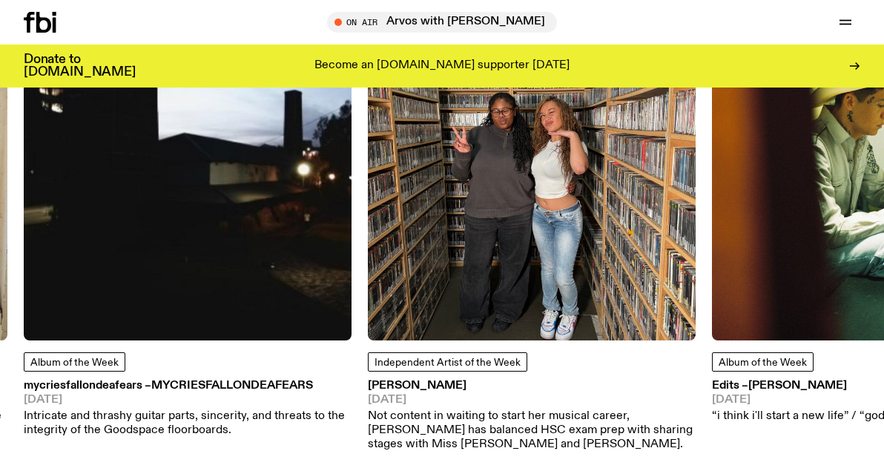
scroll to position [1706, 0]
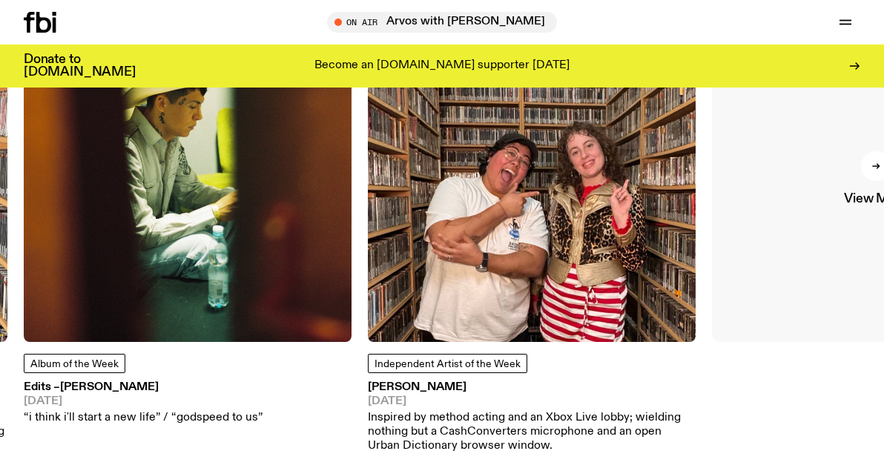
click at [807, 240] on link "View More" at bounding box center [876, 178] width 328 height 328
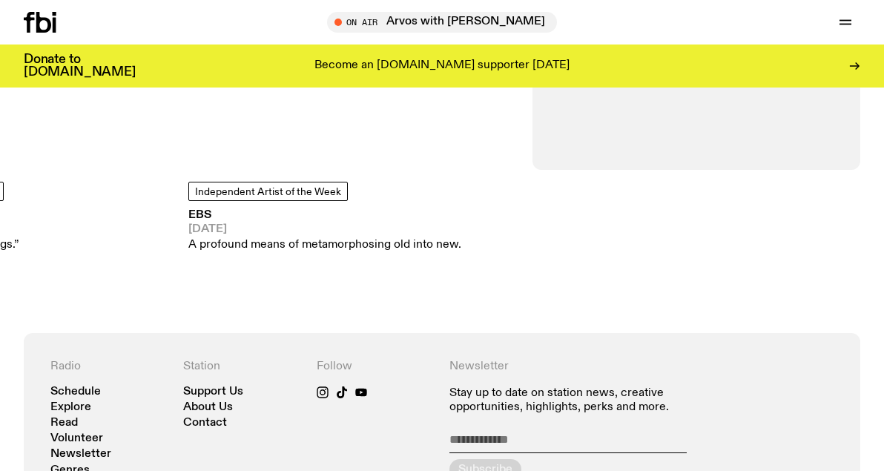
scroll to position [1815, 0]
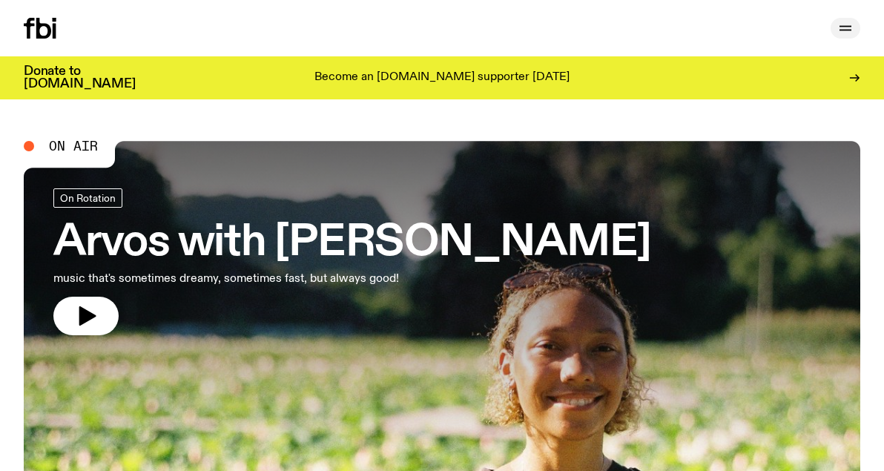
click at [857, 28] on button "button" at bounding box center [845, 28] width 30 height 21
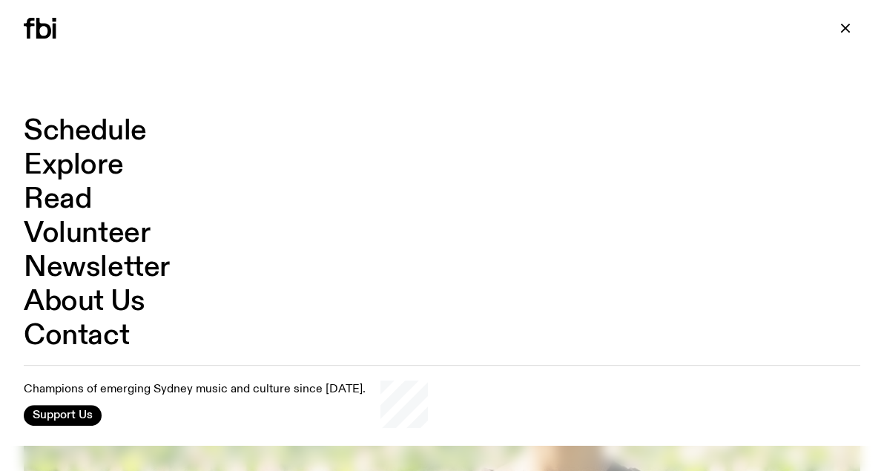
click at [100, 162] on link "Explore" at bounding box center [73, 165] width 99 height 28
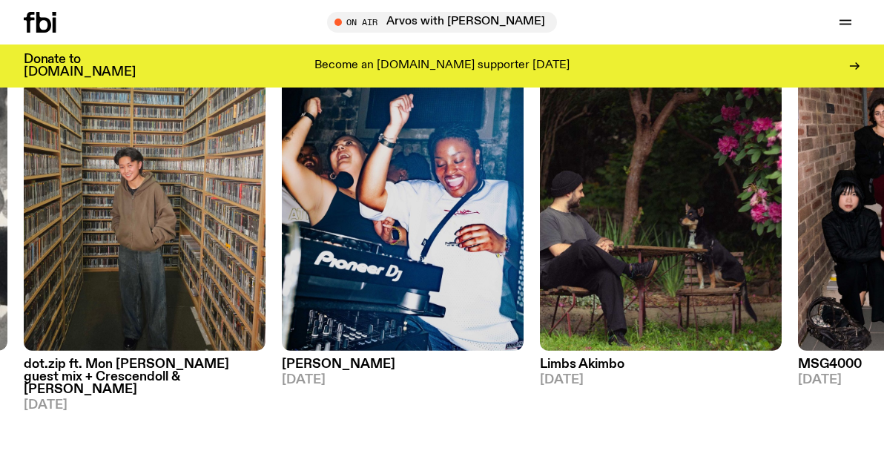
scroll to position [176, 0]
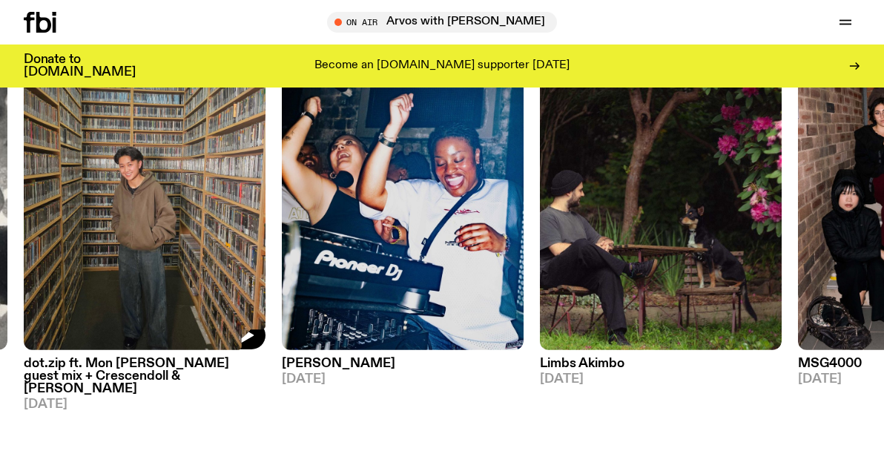
click at [232, 319] on img at bounding box center [145, 188] width 242 height 322
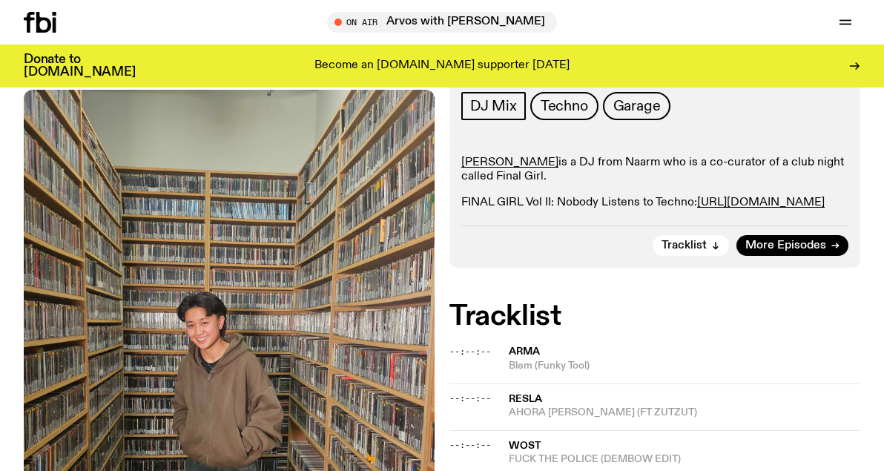
scroll to position [474, 0]
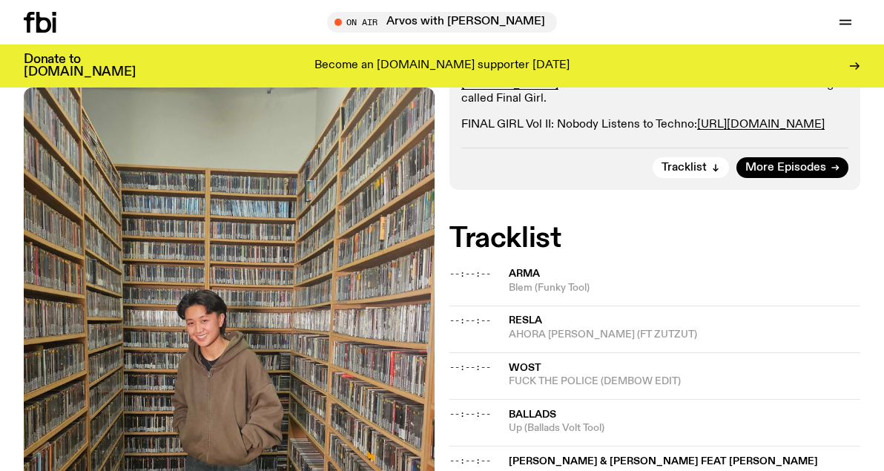
click at [529, 268] on span "Arma" at bounding box center [524, 273] width 31 height 10
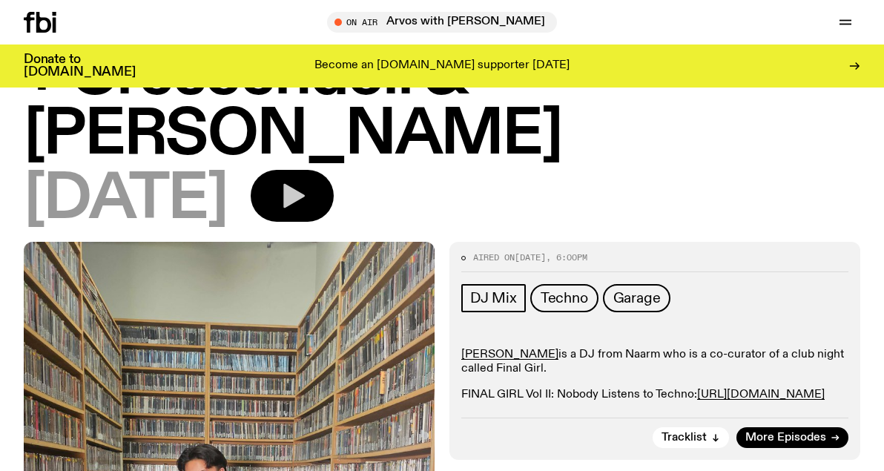
click at [307, 181] on icon "button" at bounding box center [292, 196] width 30 height 30
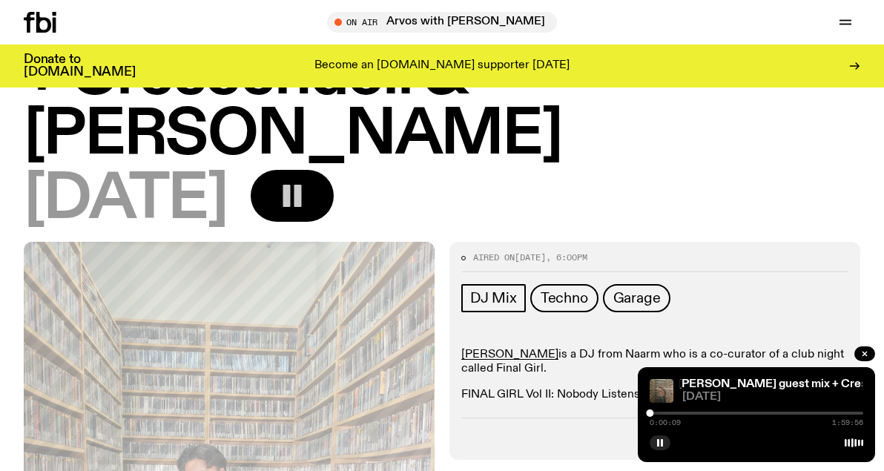
click at [688, 414] on div "0:00:09 1:59:56" at bounding box center [755, 417] width 213 height 18
drag, startPoint x: 653, startPoint y: 416, endPoint x: 674, endPoint y: 415, distance: 20.8
click at [674, 416] on div "0:00:11 1:59:56" at bounding box center [755, 417] width 213 height 18
drag, startPoint x: 651, startPoint y: 411, endPoint x: 689, endPoint y: 411, distance: 38.5
click at [666, 411] on div at bounding box center [662, 412] width 7 height 7
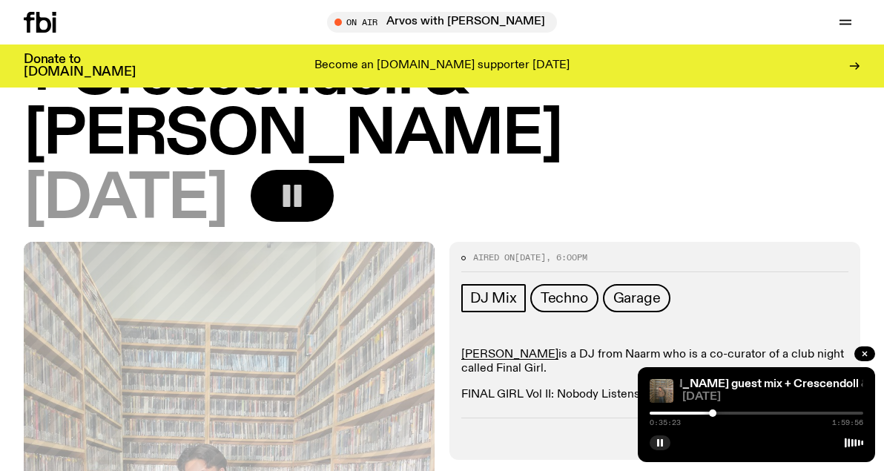
drag, startPoint x: 689, startPoint y: 411, endPoint x: 712, endPoint y: 411, distance: 23.0
click at [712, 411] on div at bounding box center [712, 412] width 7 height 7
click at [706, 414] on div at bounding box center [706, 412] width 7 height 7
click at [701, 414] on div at bounding box center [700, 412] width 7 height 7
click at [703, 414] on div at bounding box center [702, 412] width 7 height 7
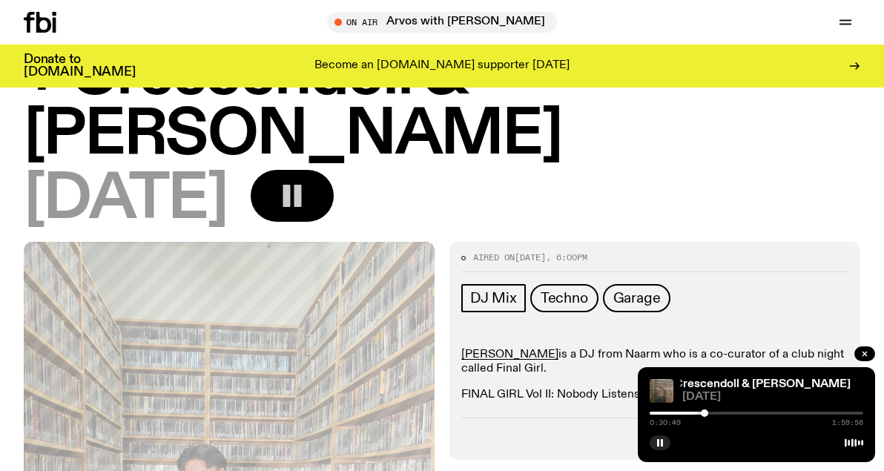
click at [704, 414] on div at bounding box center [704, 412] width 7 height 7
click at [702, 414] on div at bounding box center [702, 412] width 7 height 7
drag, startPoint x: 702, startPoint y: 414, endPoint x: 720, endPoint y: 414, distance: 17.8
click at [708, 414] on div at bounding box center [704, 412] width 7 height 7
drag, startPoint x: 720, startPoint y: 414, endPoint x: 741, endPoint y: 414, distance: 21.5
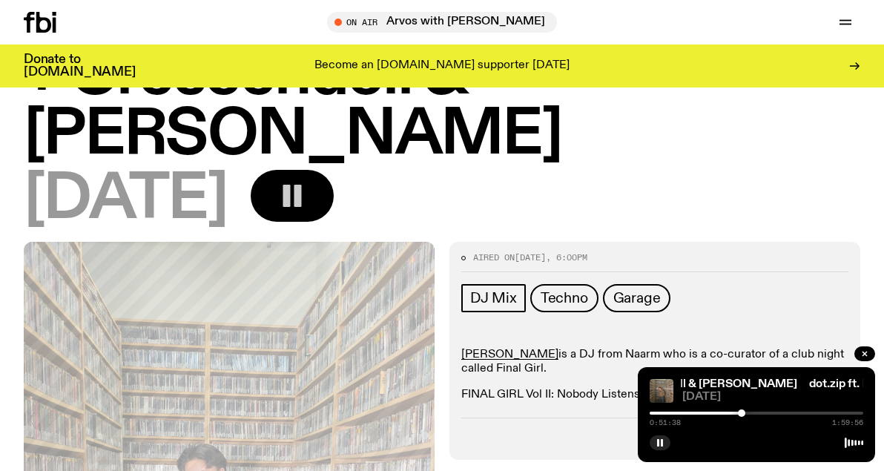
click at [741, 414] on div at bounding box center [741, 412] width 7 height 7
drag, startPoint x: 741, startPoint y: 414, endPoint x: 763, endPoint y: 414, distance: 21.5
click at [763, 414] on div at bounding box center [762, 412] width 7 height 7
drag, startPoint x: 763, startPoint y: 414, endPoint x: 781, endPoint y: 414, distance: 18.5
click at [781, 414] on div at bounding box center [781, 412] width 7 height 7
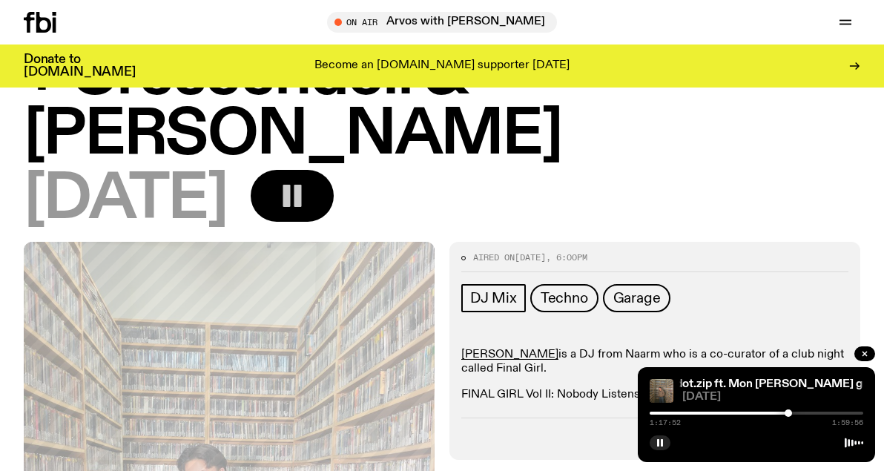
click at [788, 414] on div at bounding box center [787, 412] width 7 height 7
drag, startPoint x: 788, startPoint y: 414, endPoint x: 800, endPoint y: 412, distance: 12.0
click at [800, 412] on div at bounding box center [799, 412] width 7 height 7
click at [795, 412] on div at bounding box center [798, 412] width 7 height 7
drag, startPoint x: 795, startPoint y: 412, endPoint x: 785, endPoint y: 412, distance: 10.4
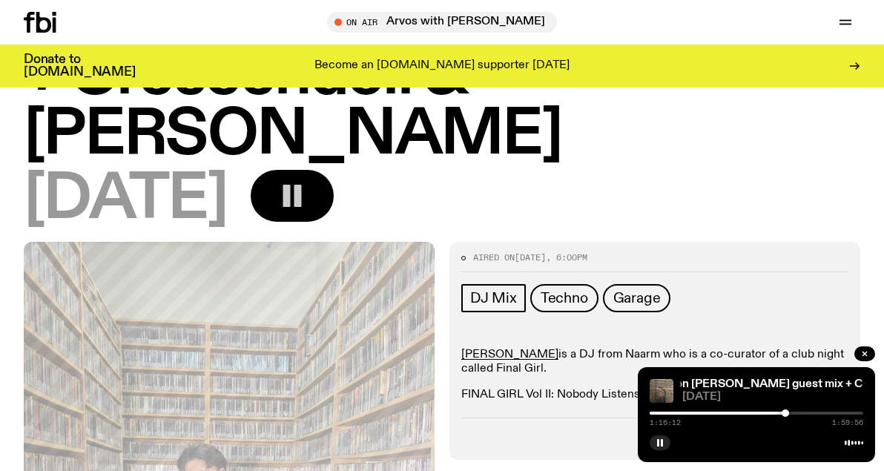
click at [785, 412] on div at bounding box center [784, 412] width 7 height 7
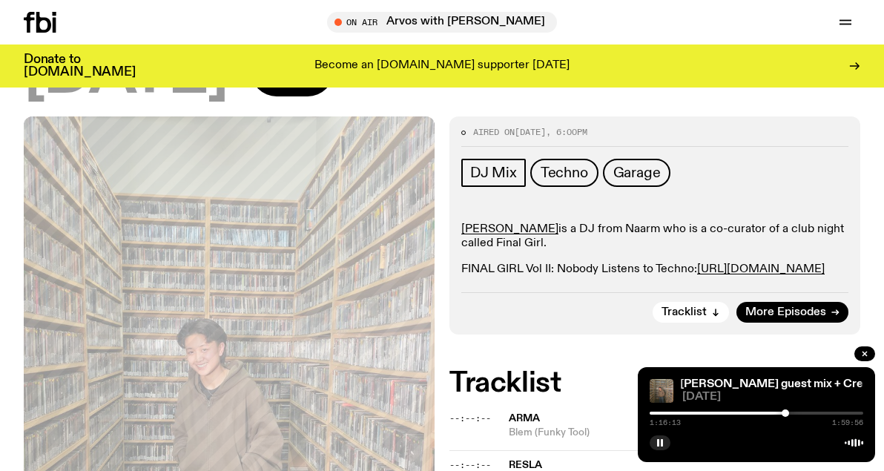
scroll to position [346, 0]
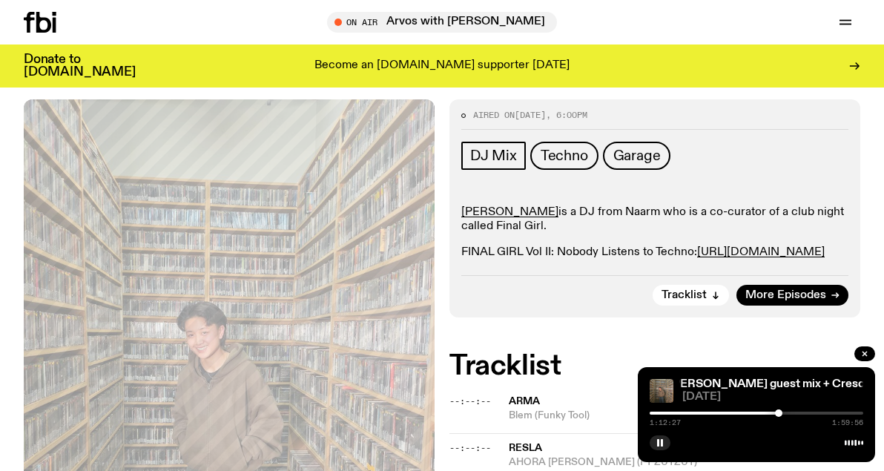
click at [778, 412] on div at bounding box center [778, 412] width 7 height 7
click at [775, 412] on div at bounding box center [775, 412] width 7 height 7
click at [783, 414] on div at bounding box center [781, 412] width 7 height 7
click at [785, 415] on div at bounding box center [784, 412] width 7 height 7
drag, startPoint x: 785, startPoint y: 415, endPoint x: 795, endPoint y: 417, distance: 9.8
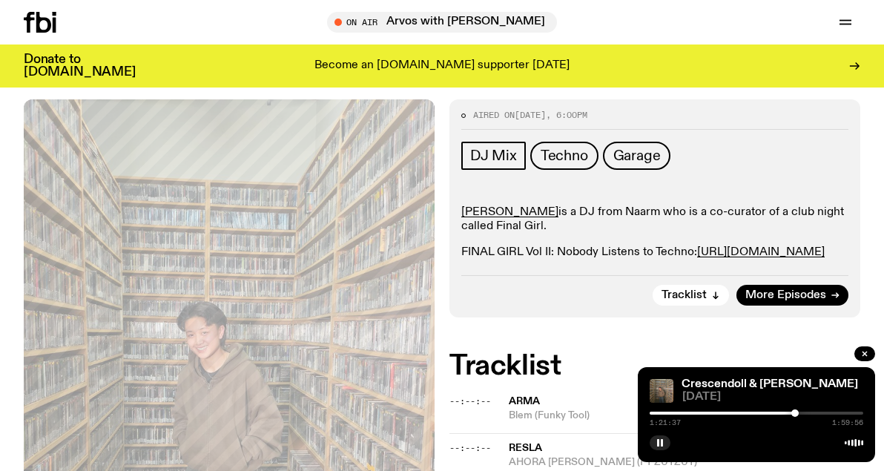
click at [795, 417] on div "1:21:37 1:59:56" at bounding box center [755, 417] width 213 height 18
click at [804, 414] on div at bounding box center [803, 412] width 7 height 7
click at [801, 416] on div at bounding box center [800, 412] width 7 height 7
drag, startPoint x: 801, startPoint y: 417, endPoint x: 787, endPoint y: 417, distance: 14.1
click at [787, 417] on div "1:24:59 1:59:56" at bounding box center [755, 417] width 213 height 18
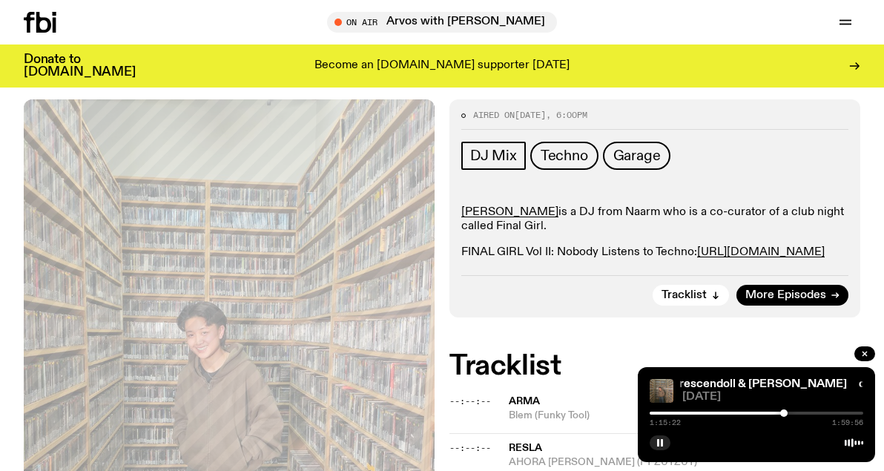
drag, startPoint x: 798, startPoint y: 412, endPoint x: 784, endPoint y: 413, distance: 14.8
click at [784, 413] on div at bounding box center [783, 412] width 7 height 7
drag, startPoint x: 784, startPoint y: 413, endPoint x: 792, endPoint y: 414, distance: 8.2
click at [792, 414] on div at bounding box center [787, 412] width 7 height 7
click at [795, 414] on div at bounding box center [795, 412] width 7 height 7
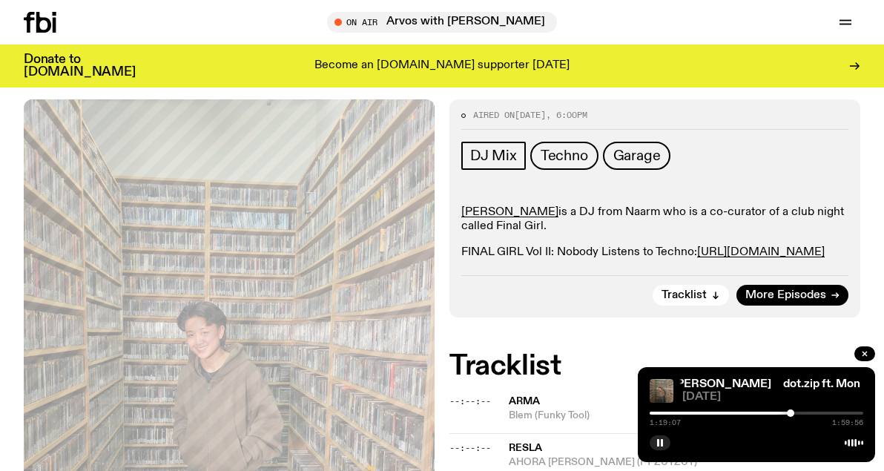
click at [790, 414] on div at bounding box center [790, 412] width 7 height 7
click at [790, 413] on div at bounding box center [790, 412] width 7 height 7
click at [798, 413] on div at bounding box center [798, 412] width 7 height 7
drag, startPoint x: 797, startPoint y: 413, endPoint x: 812, endPoint y: 412, distance: 15.6
click at [812, 412] on div at bounding box center [812, 412] width 7 height 7
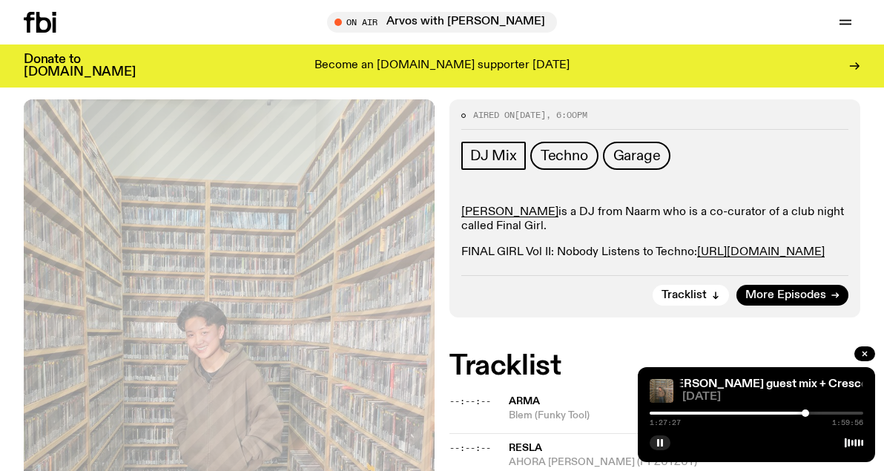
drag, startPoint x: 814, startPoint y: 413, endPoint x: 805, endPoint y: 413, distance: 8.9
click at [805, 413] on div at bounding box center [804, 412] width 7 height 7
click at [802, 413] on div at bounding box center [801, 412] width 7 height 7
drag, startPoint x: 802, startPoint y: 413, endPoint x: 790, endPoint y: 410, distance: 12.2
click at [796, 410] on div at bounding box center [799, 412] width 7 height 7
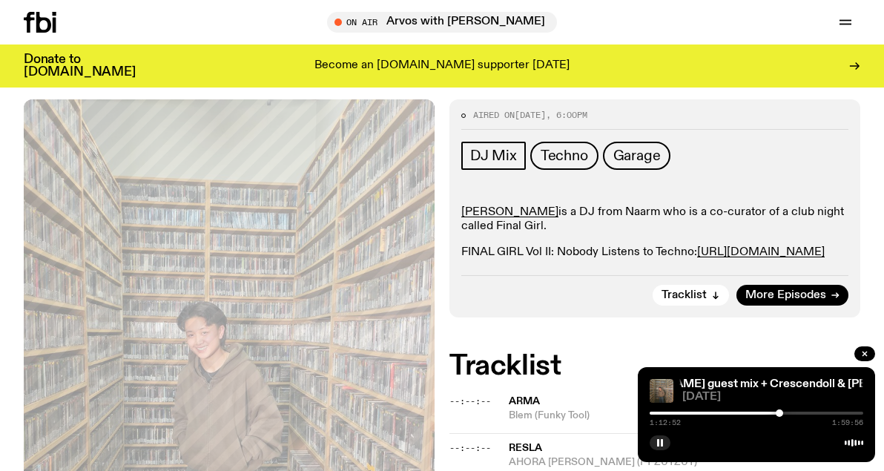
drag, startPoint x: 790, startPoint y: 410, endPoint x: 779, endPoint y: 412, distance: 11.3
click at [779, 412] on div at bounding box center [778, 412] width 7 height 7
click at [655, 437] on button "button" at bounding box center [659, 442] width 21 height 15
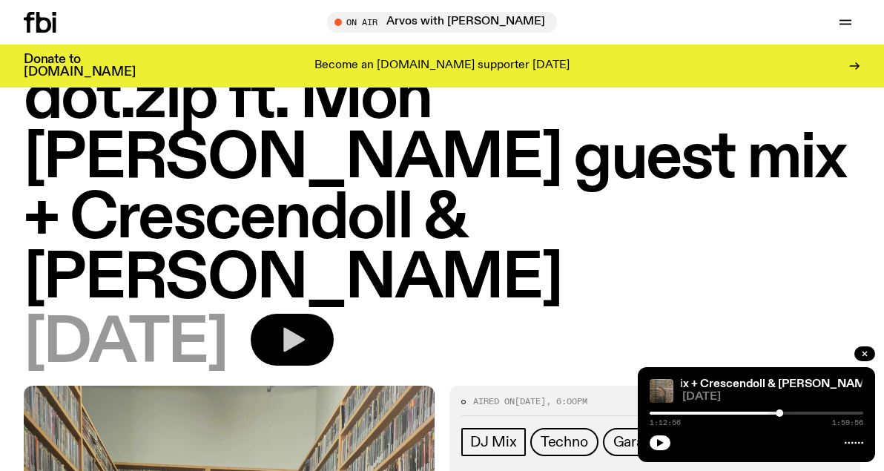
scroll to position [0, 0]
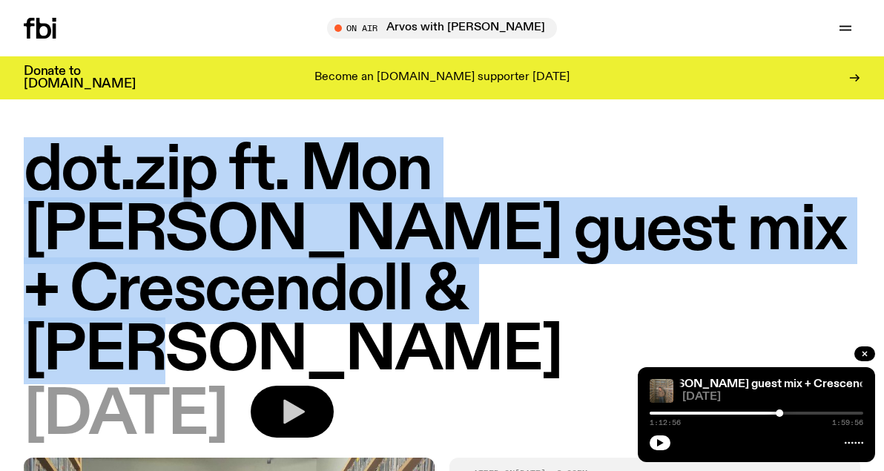
drag, startPoint x: 161, startPoint y: 301, endPoint x: 41, endPoint y: 184, distance: 167.7
click at [41, 184] on h1 "dot.zip ft. Mon [PERSON_NAME] guest mix + Crescendoll & [PERSON_NAME]" at bounding box center [442, 261] width 836 height 240
copy h1 "dot.zip ft. Mon [PERSON_NAME] guest mix + Crescendoll & [PERSON_NAME]"
